Goal: Use online tool/utility: Utilize a website feature to perform a specific function

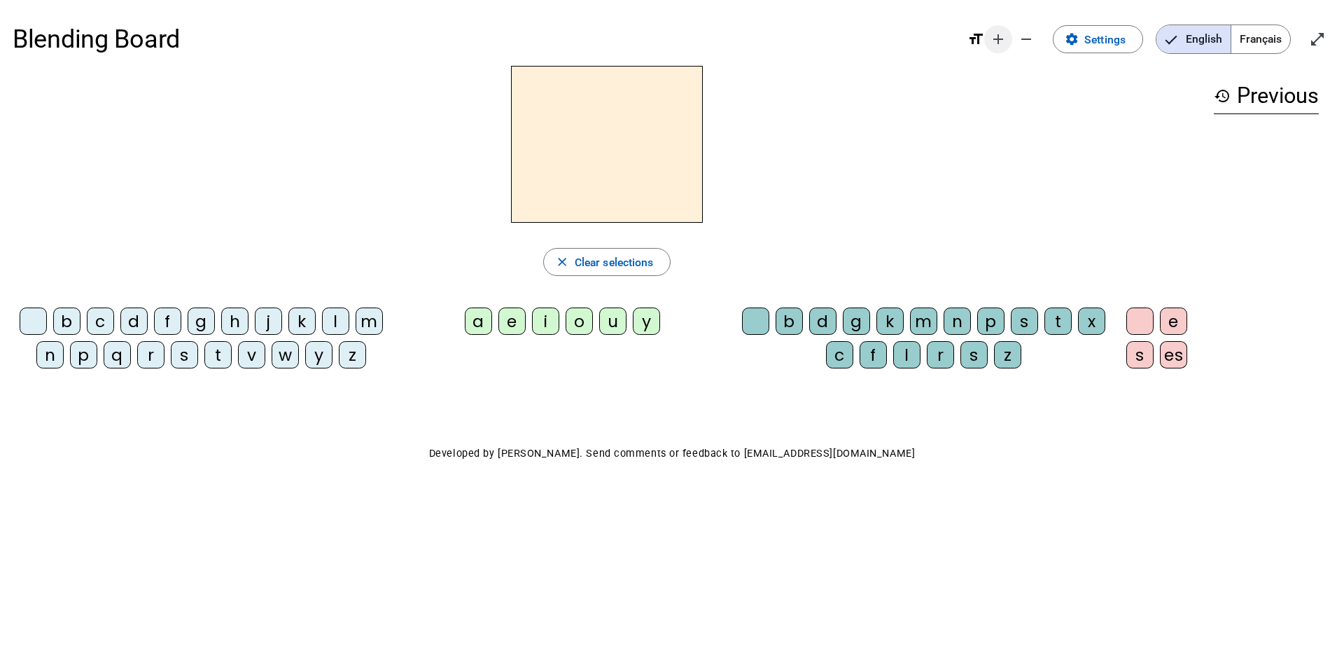
click at [1000, 44] on mat-icon "add" at bounding box center [998, 39] width 17 height 17
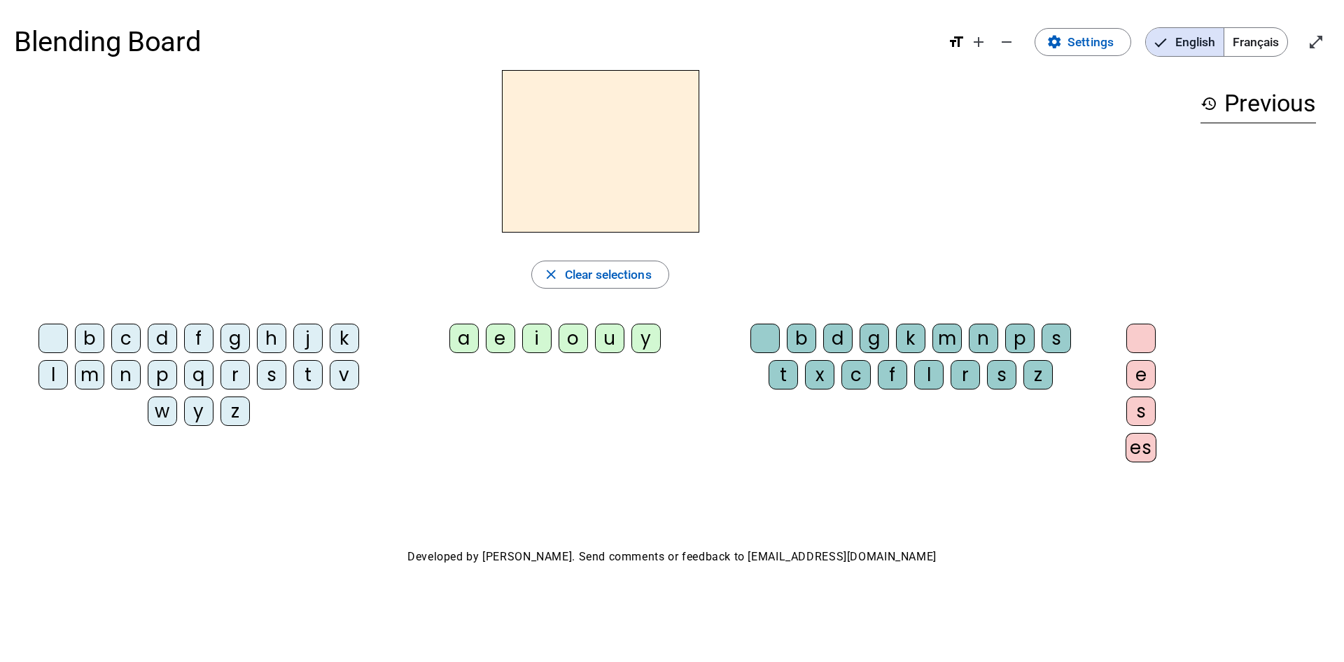
click at [307, 344] on div "j" at bounding box center [307, 337] width 29 height 29
click at [499, 343] on div "e" at bounding box center [500, 337] width 29 height 29
click at [161, 331] on div "d" at bounding box center [162, 337] width 29 height 29
click at [92, 376] on div "m" at bounding box center [89, 374] width 29 height 29
click at [60, 376] on div "l" at bounding box center [53, 374] width 29 height 29
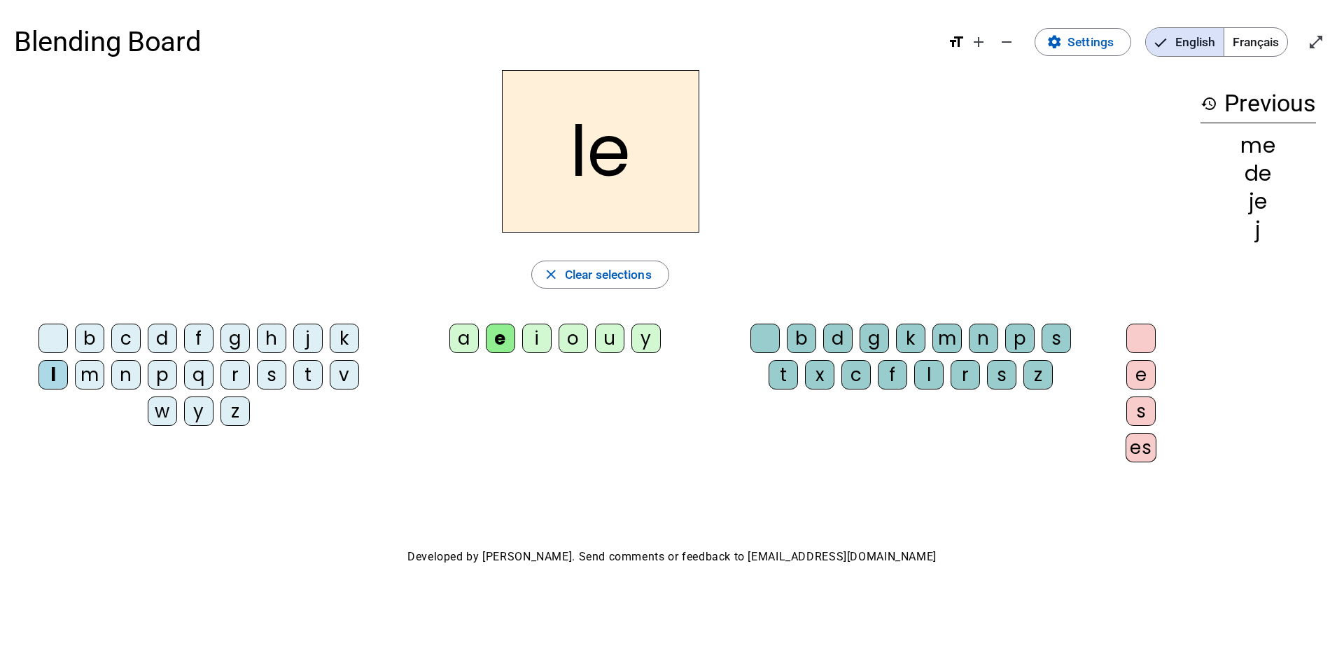
click at [606, 347] on div "u" at bounding box center [609, 337] width 29 height 29
click at [331, 378] on div "v" at bounding box center [344, 374] width 29 height 29
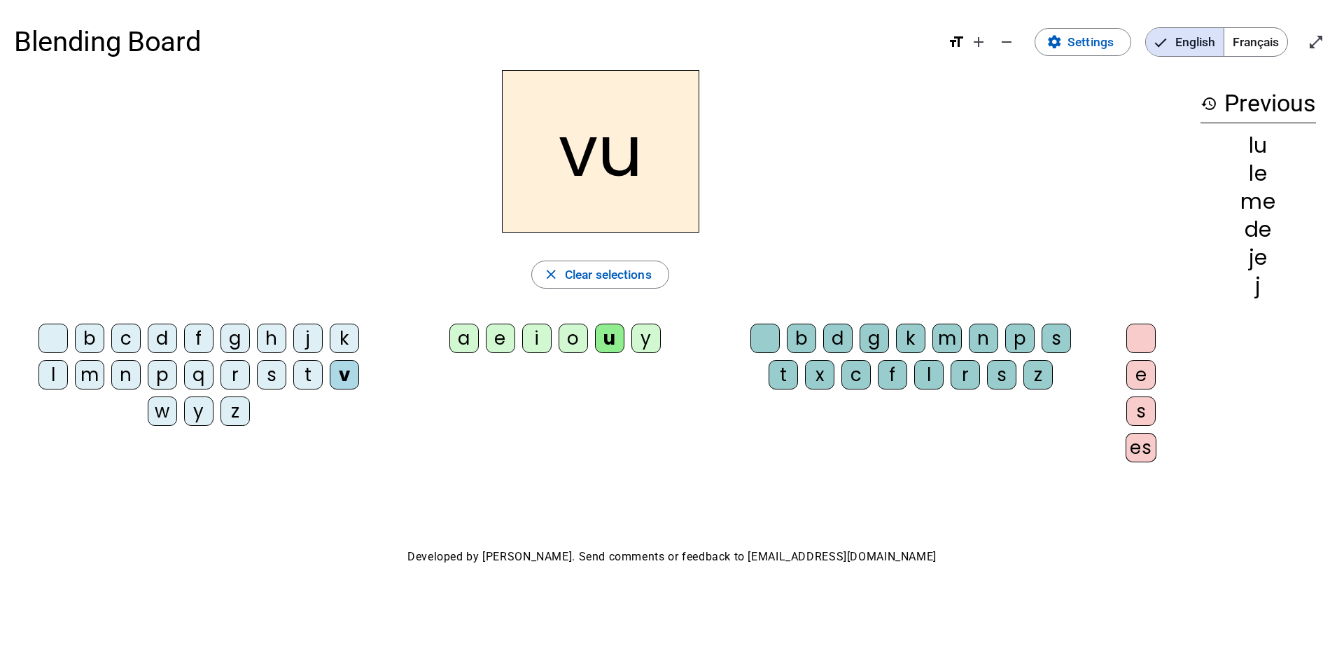
click at [93, 346] on div "b" at bounding box center [89, 337] width 29 height 29
click at [161, 375] on div "p" at bounding box center [162, 374] width 29 height 29
click at [263, 380] on div "s" at bounding box center [271, 374] width 29 height 29
click at [466, 332] on div "a" at bounding box center [463, 337] width 29 height 29
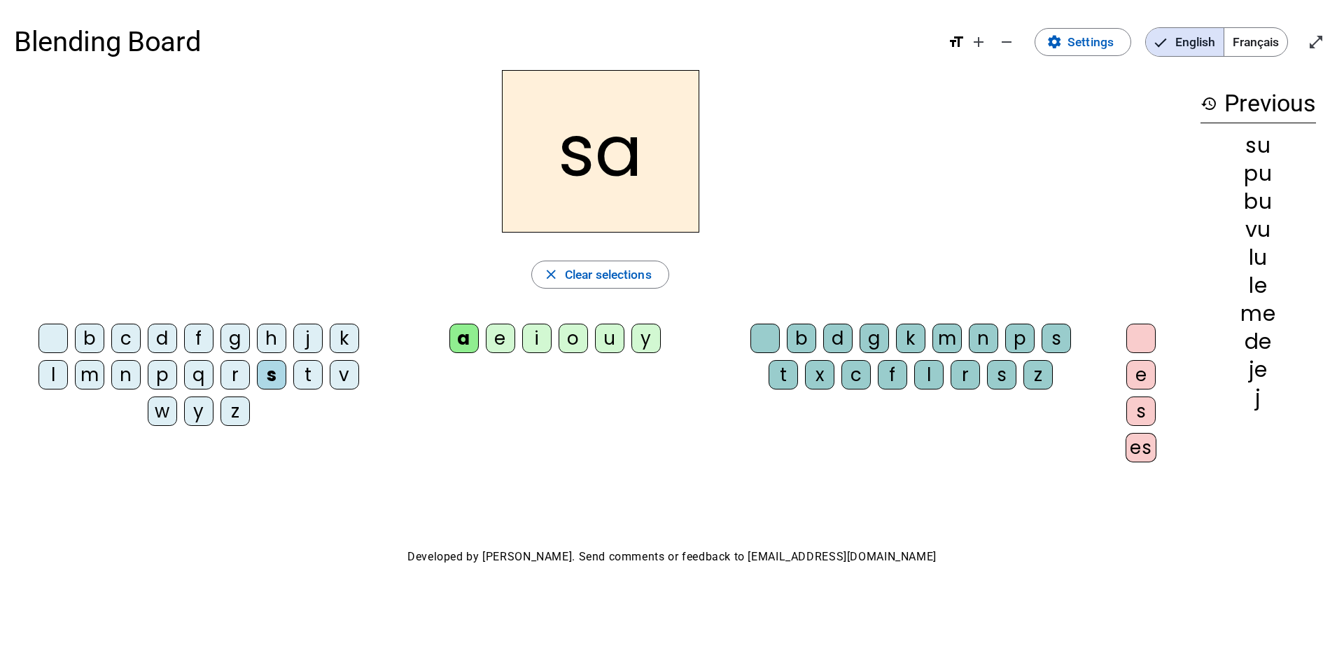
click at [56, 382] on div "l" at bounding box center [53, 374] width 29 height 29
click at [866, 377] on div "c" at bounding box center [855, 374] width 29 height 29
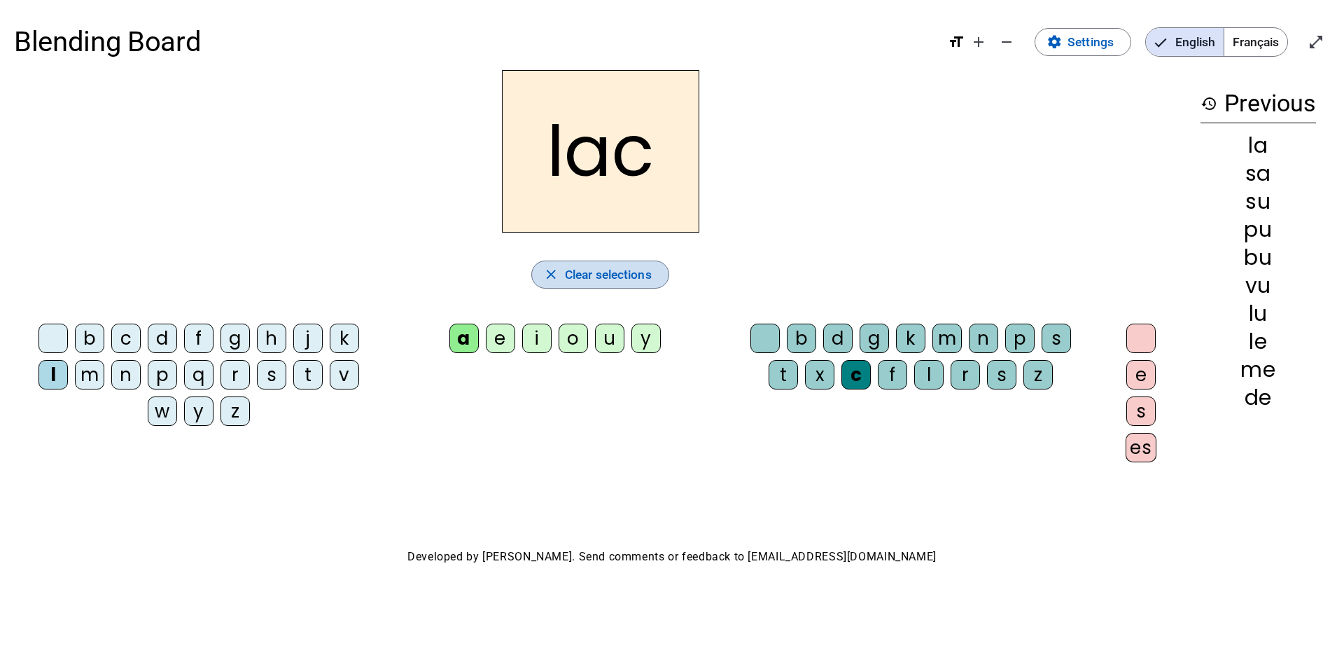
click at [573, 286] on span "button" at bounding box center [600, 275] width 136 height 34
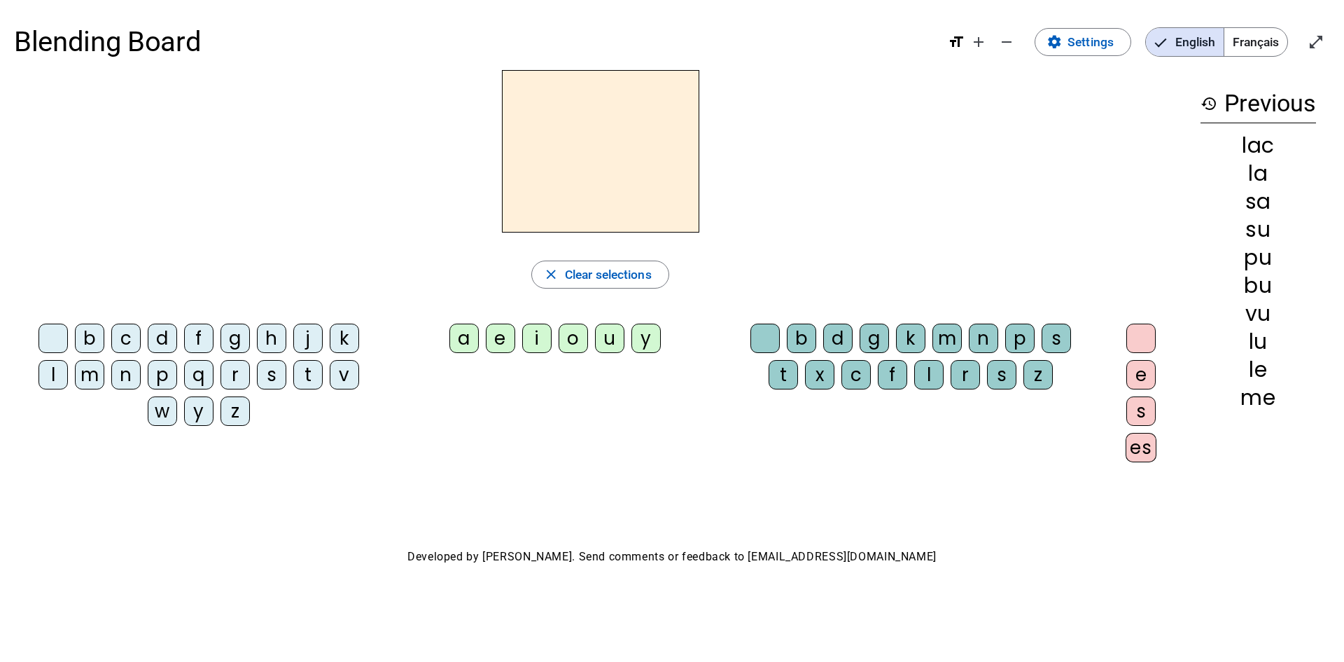
click at [338, 162] on div at bounding box center [600, 151] width 1173 height 162
click at [308, 337] on div "j" at bounding box center [307, 337] width 29 height 29
click at [509, 326] on div "e" at bounding box center [500, 337] width 29 height 29
click at [168, 328] on div "d" at bounding box center [162, 337] width 29 height 29
click at [85, 378] on div "m" at bounding box center [89, 374] width 29 height 29
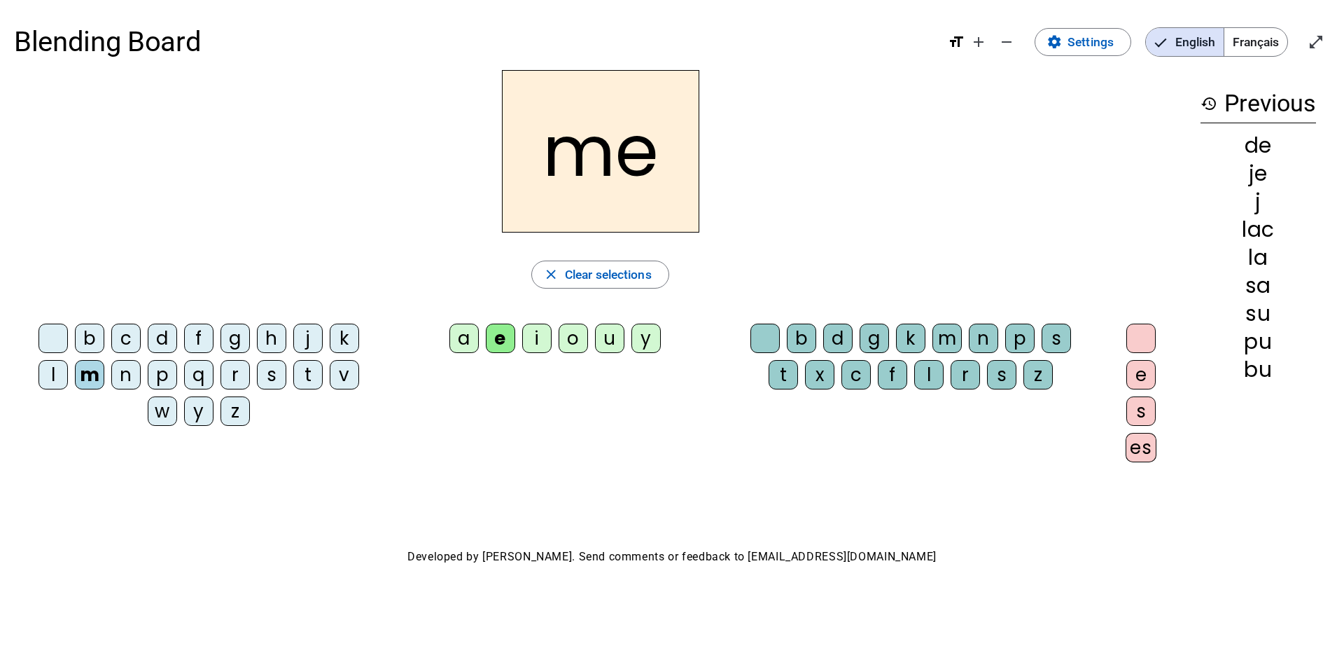
click at [49, 376] on div "l" at bounding box center [53, 374] width 29 height 29
click at [598, 344] on div "u" at bounding box center [609, 337] width 29 height 29
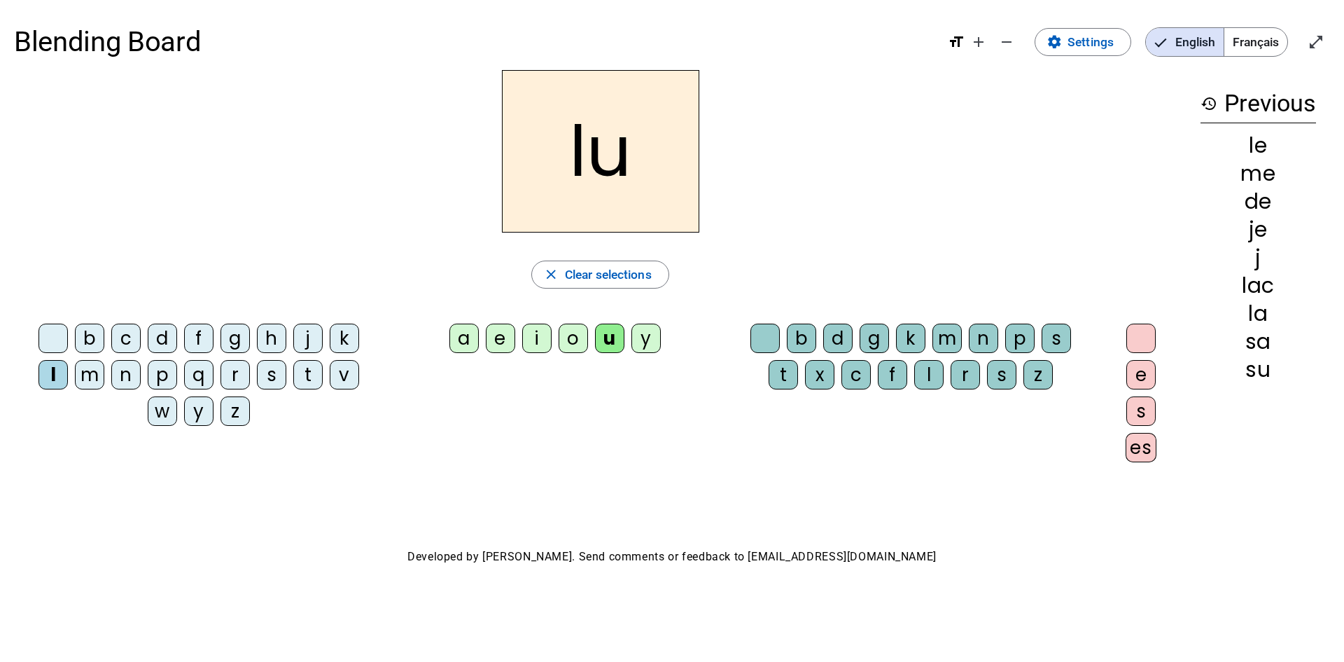
click at [346, 380] on div "v" at bounding box center [344, 374] width 29 height 29
click at [97, 337] on div "b" at bounding box center [89, 337] width 29 height 29
click at [174, 368] on div "p" at bounding box center [162, 374] width 29 height 29
click at [273, 370] on div "s" at bounding box center [271, 374] width 29 height 29
click at [482, 333] on letter-bubble "a" at bounding box center [467, 341] width 36 height 36
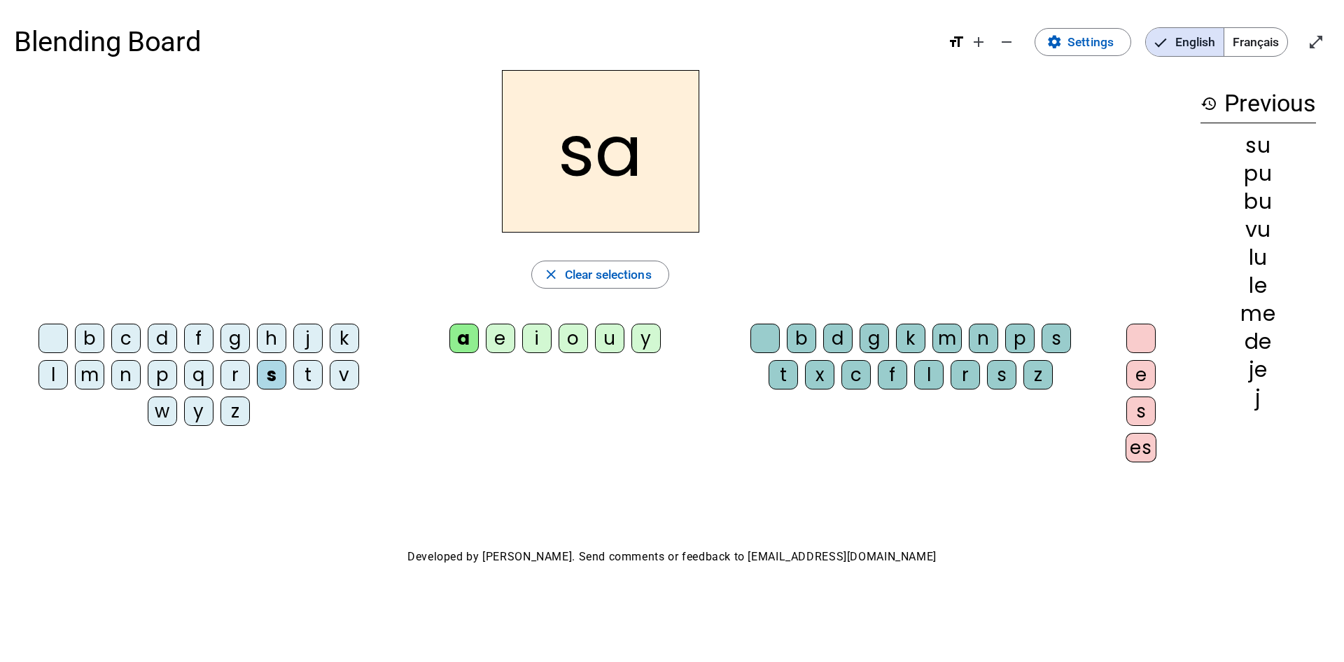
click at [56, 376] on div "l" at bounding box center [53, 374] width 29 height 29
click at [857, 374] on div "c" at bounding box center [855, 374] width 29 height 29
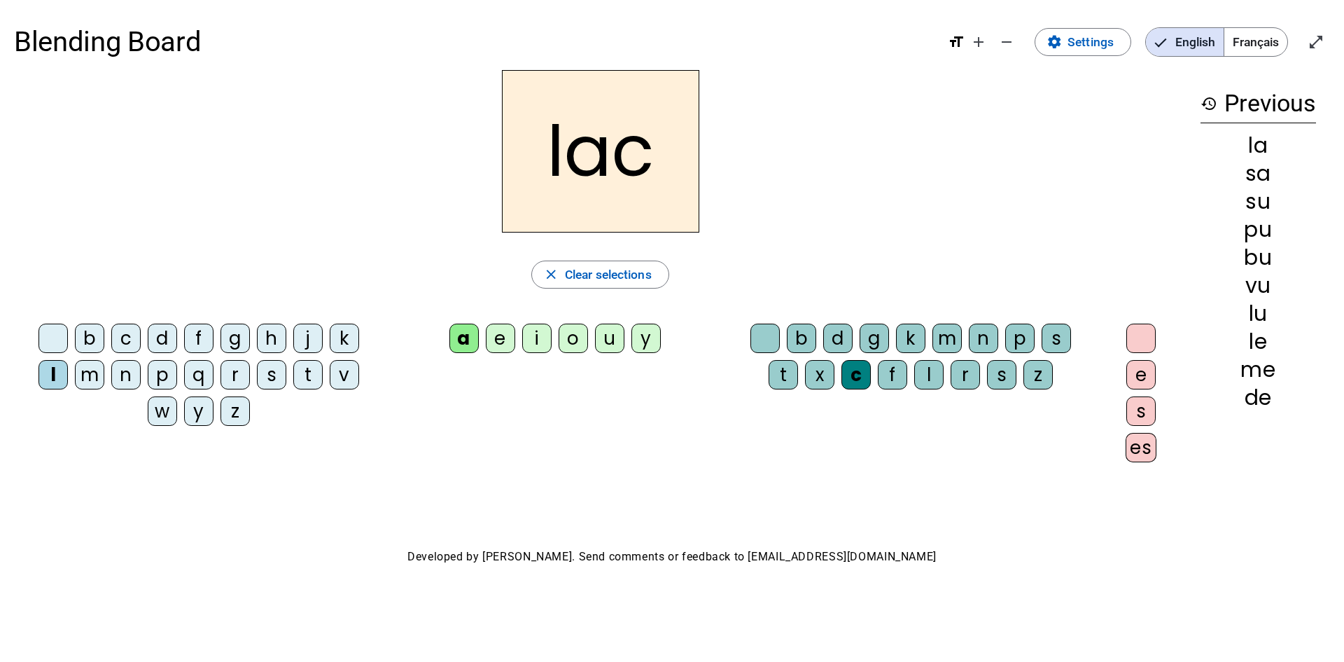
click at [278, 385] on div "s" at bounding box center [271, 374] width 29 height 29
click at [307, 376] on div "t" at bounding box center [307, 374] width 29 height 29
drag, startPoint x: 660, startPoint y: 143, endPoint x: 689, endPoint y: 164, distance: 35.6
click at [689, 164] on h2 "tac" at bounding box center [600, 151] width 197 height 162
drag, startPoint x: 685, startPoint y: 160, endPoint x: 700, endPoint y: 155, distance: 15.5
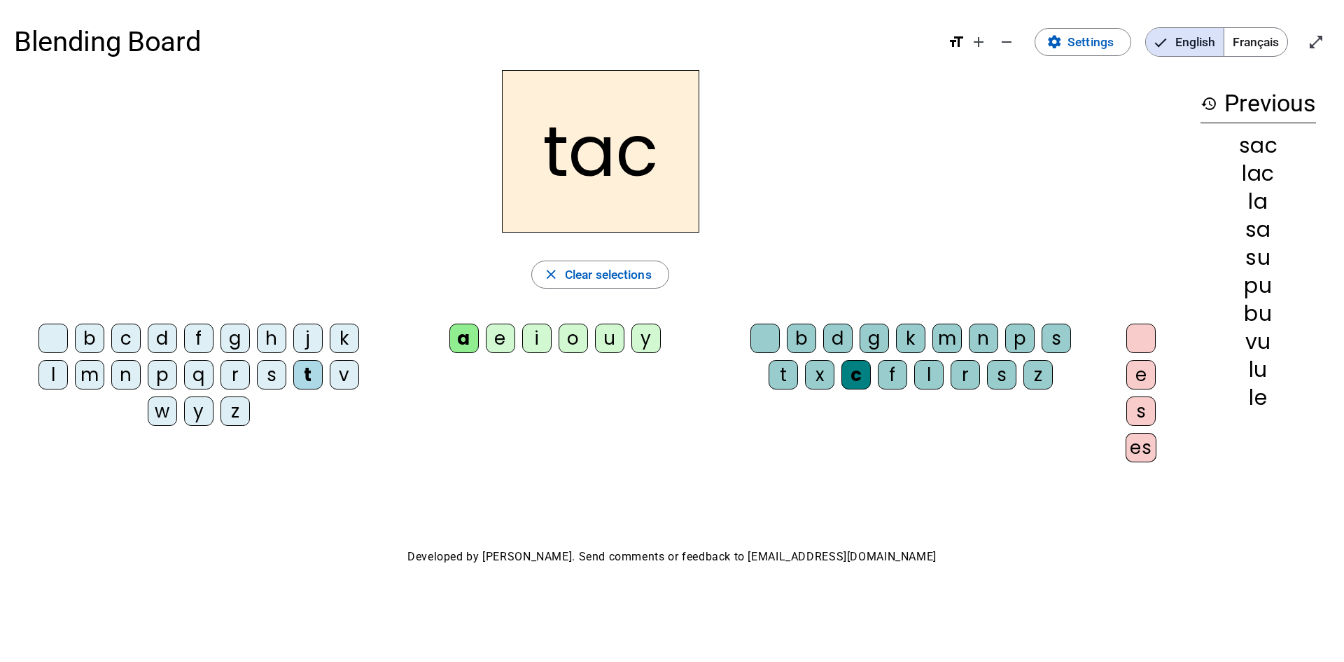
click at [700, 155] on div "tac" at bounding box center [600, 151] width 1173 height 162
click at [713, 155] on div "tac" at bounding box center [600, 151] width 1173 height 162
click at [1140, 329] on div at bounding box center [1140, 337] width 29 height 29
click at [1068, 46] on span "Settings" at bounding box center [1091, 42] width 46 height 21
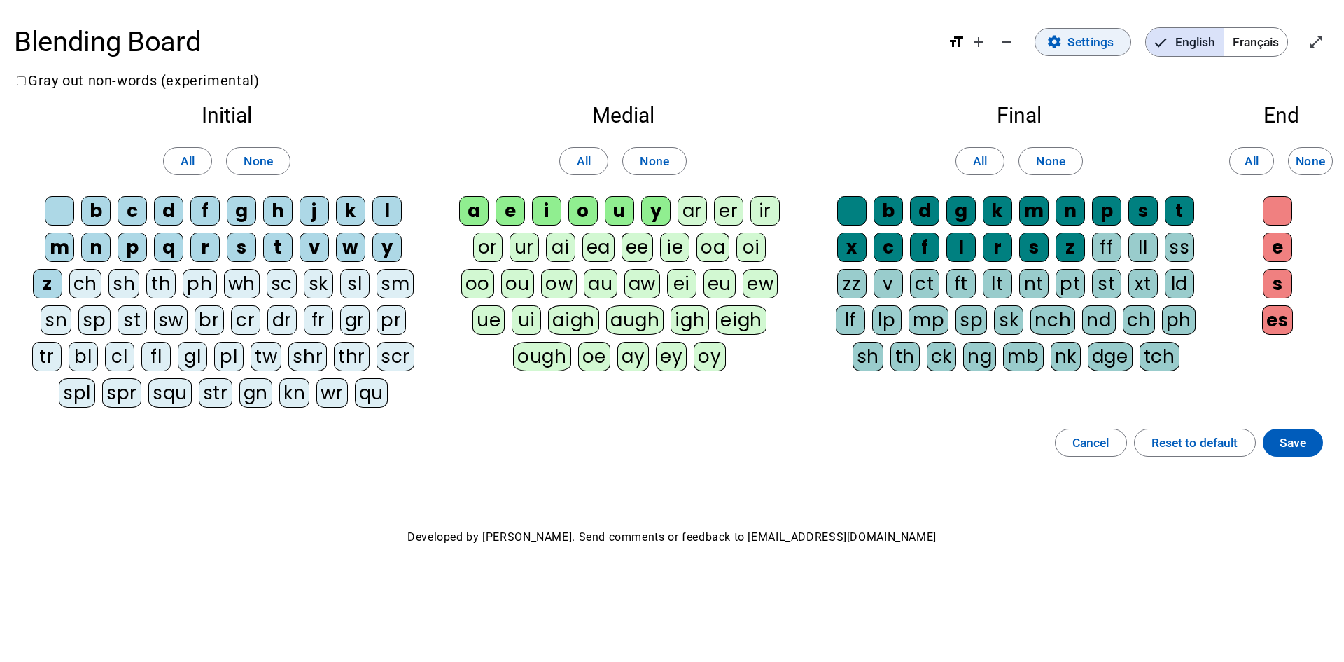
click at [1066, 41] on span at bounding box center [1082, 42] width 95 height 34
